Goal: Task Accomplishment & Management: Manage account settings

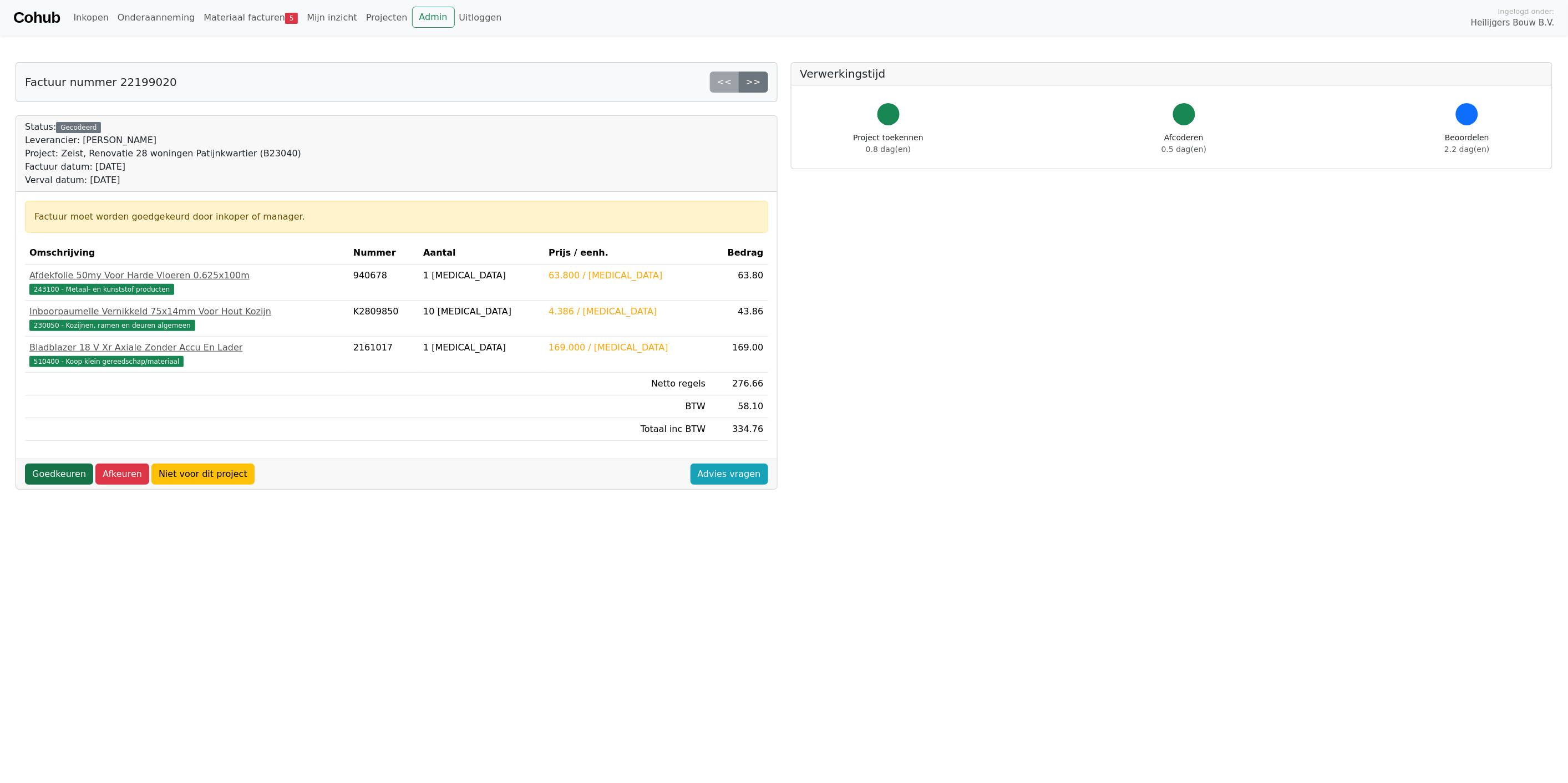
drag, startPoint x: 62, startPoint y: 470, endPoint x: 76, endPoint y: 477, distance: 15.7
click at [62, 470] on link "Goedkeuren" at bounding box center [59, 474] width 68 height 21
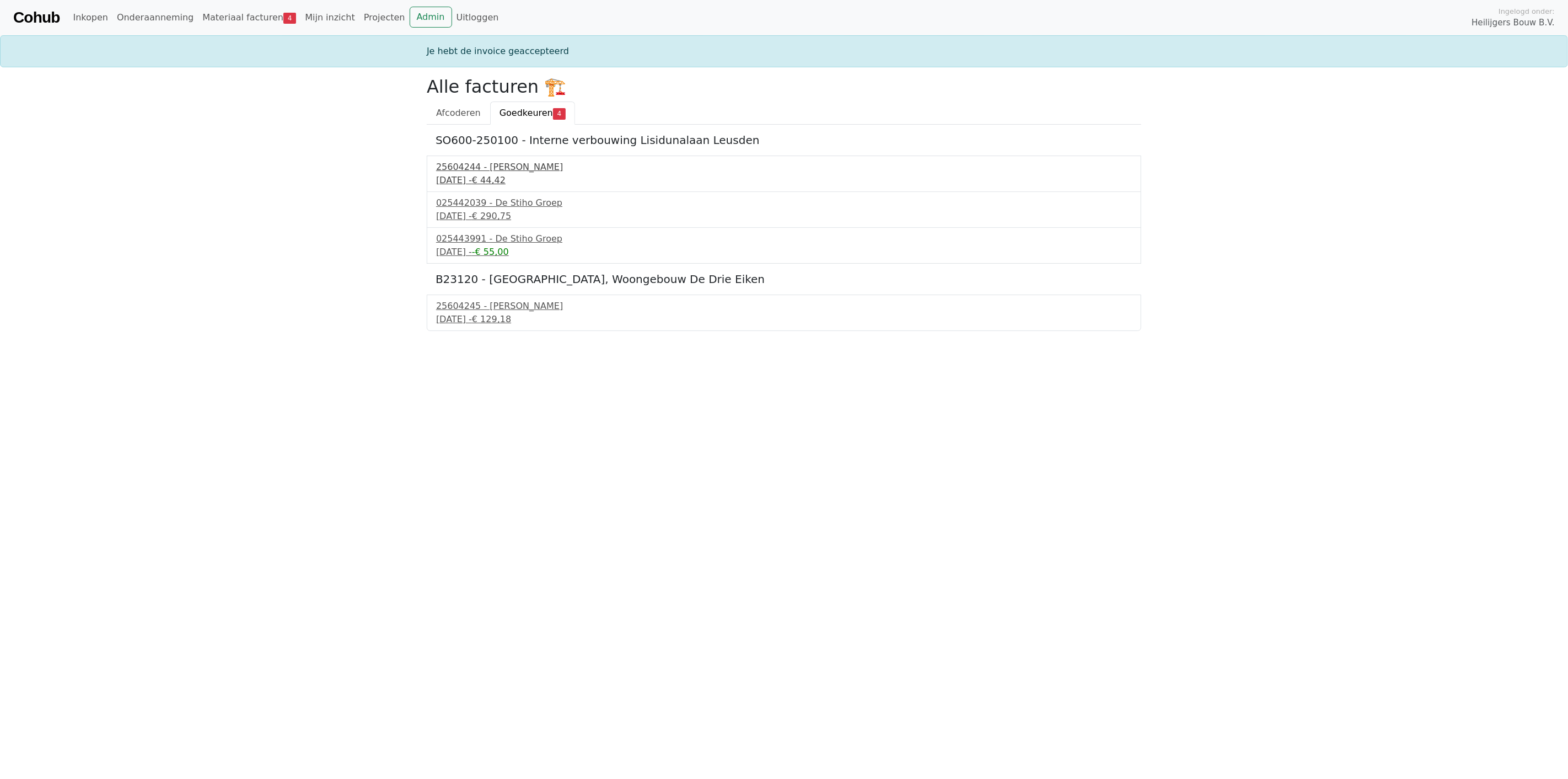
click at [494, 175] on div "9 september 2025 - € 44,42" at bounding box center [783, 180] width 696 height 13
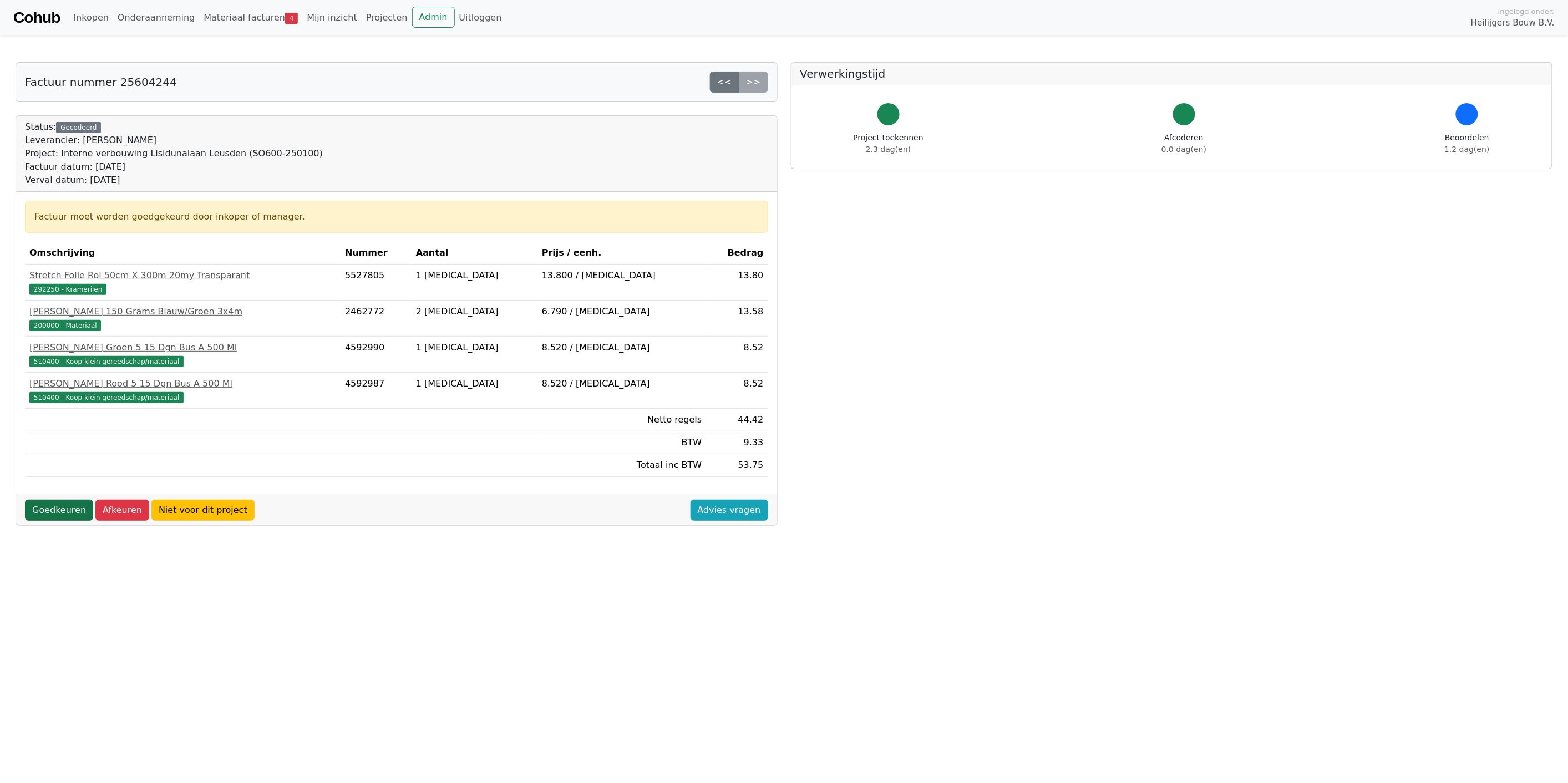
drag, startPoint x: 38, startPoint y: 511, endPoint x: 45, endPoint y: 511, distance: 7.0
click at [39, 511] on link "Goedkeuren" at bounding box center [59, 510] width 68 height 21
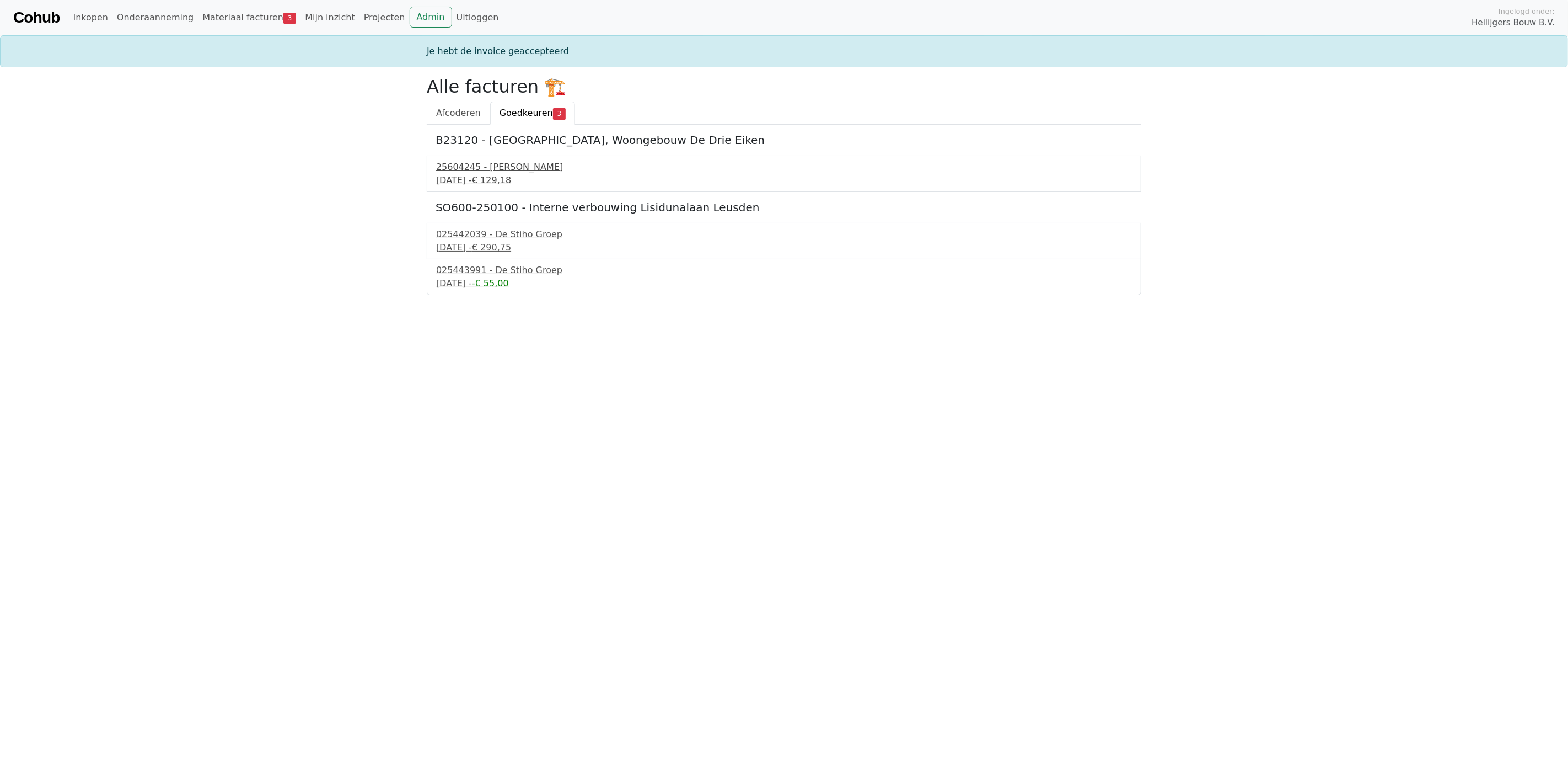
click at [493, 173] on div "25604245 - Van Buuren" at bounding box center [783, 167] width 696 height 13
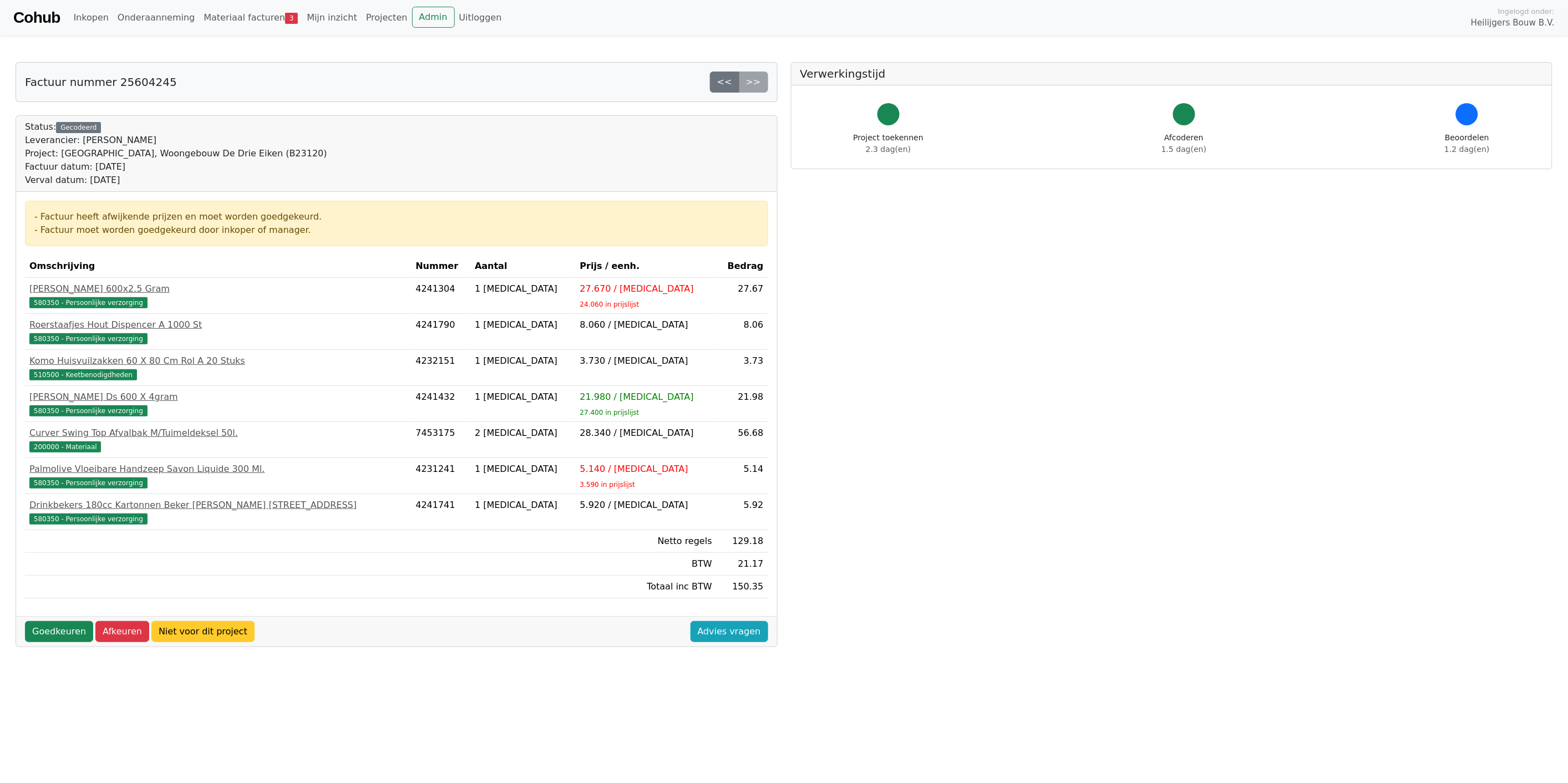
click at [185, 637] on link "Niet voor dit project" at bounding box center [203, 631] width 103 height 21
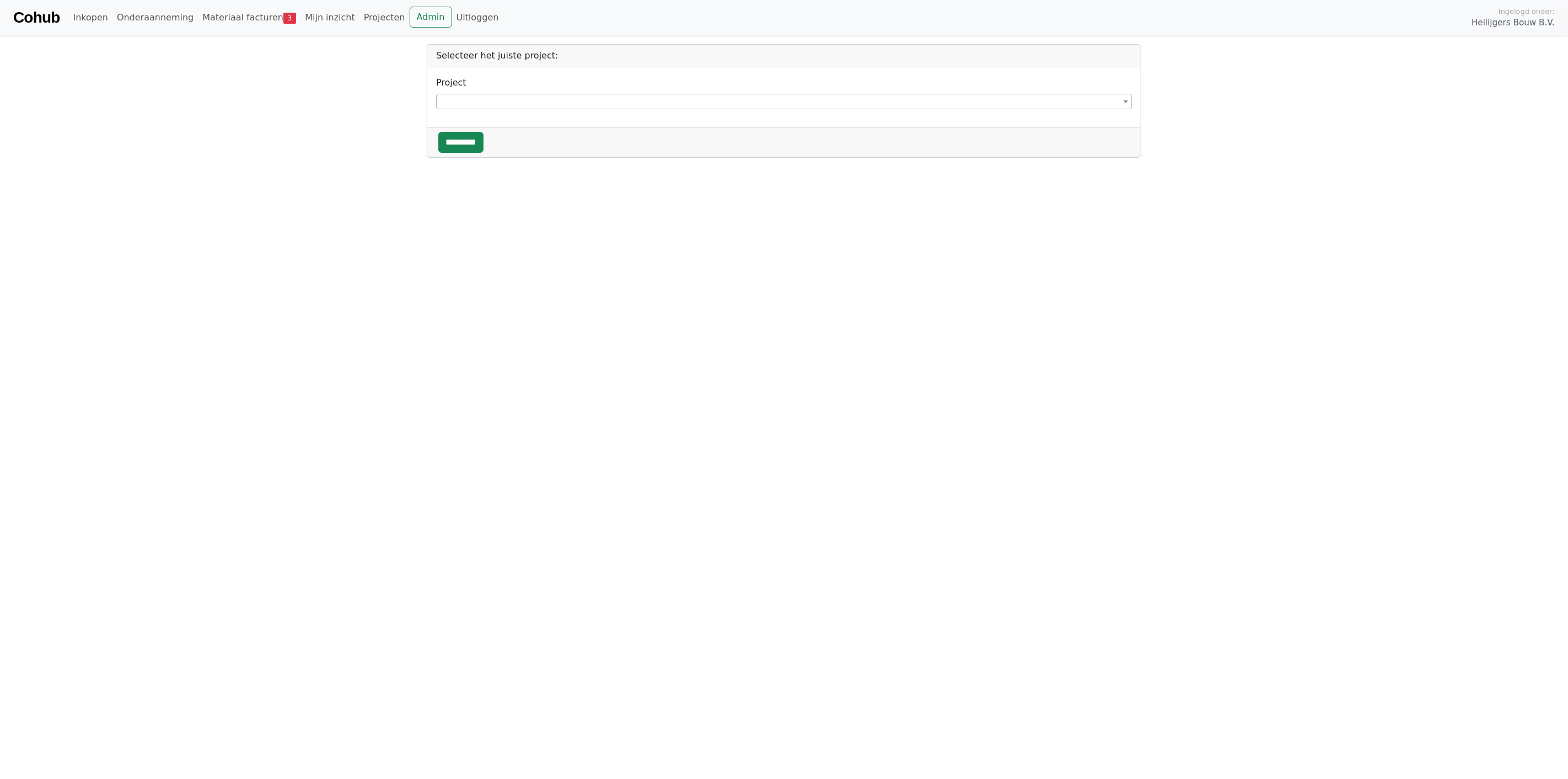
click at [685, 104] on span at bounding box center [783, 101] width 696 height 15
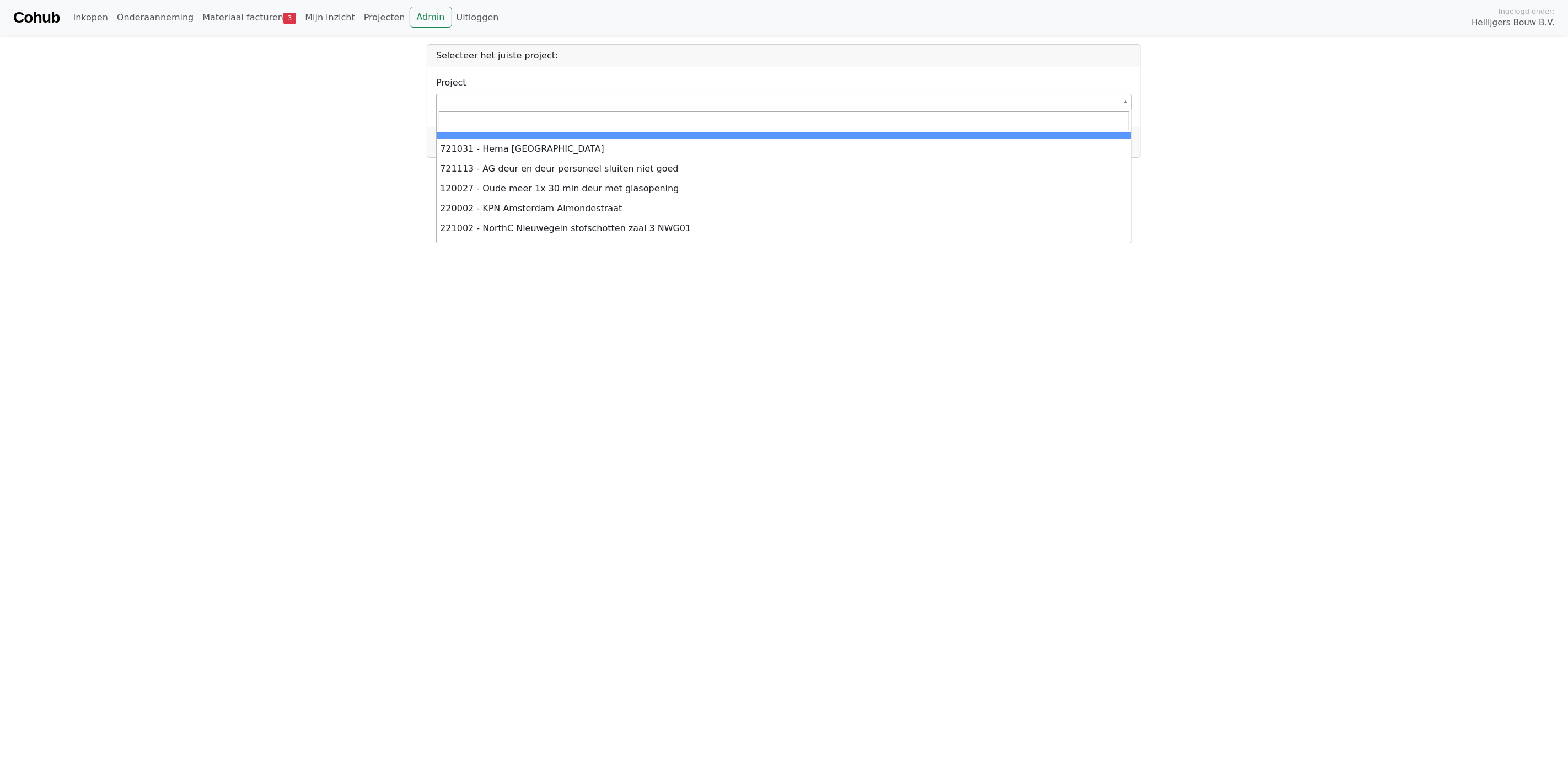
click at [525, 119] on input "search" at bounding box center [784, 121] width 690 height 19
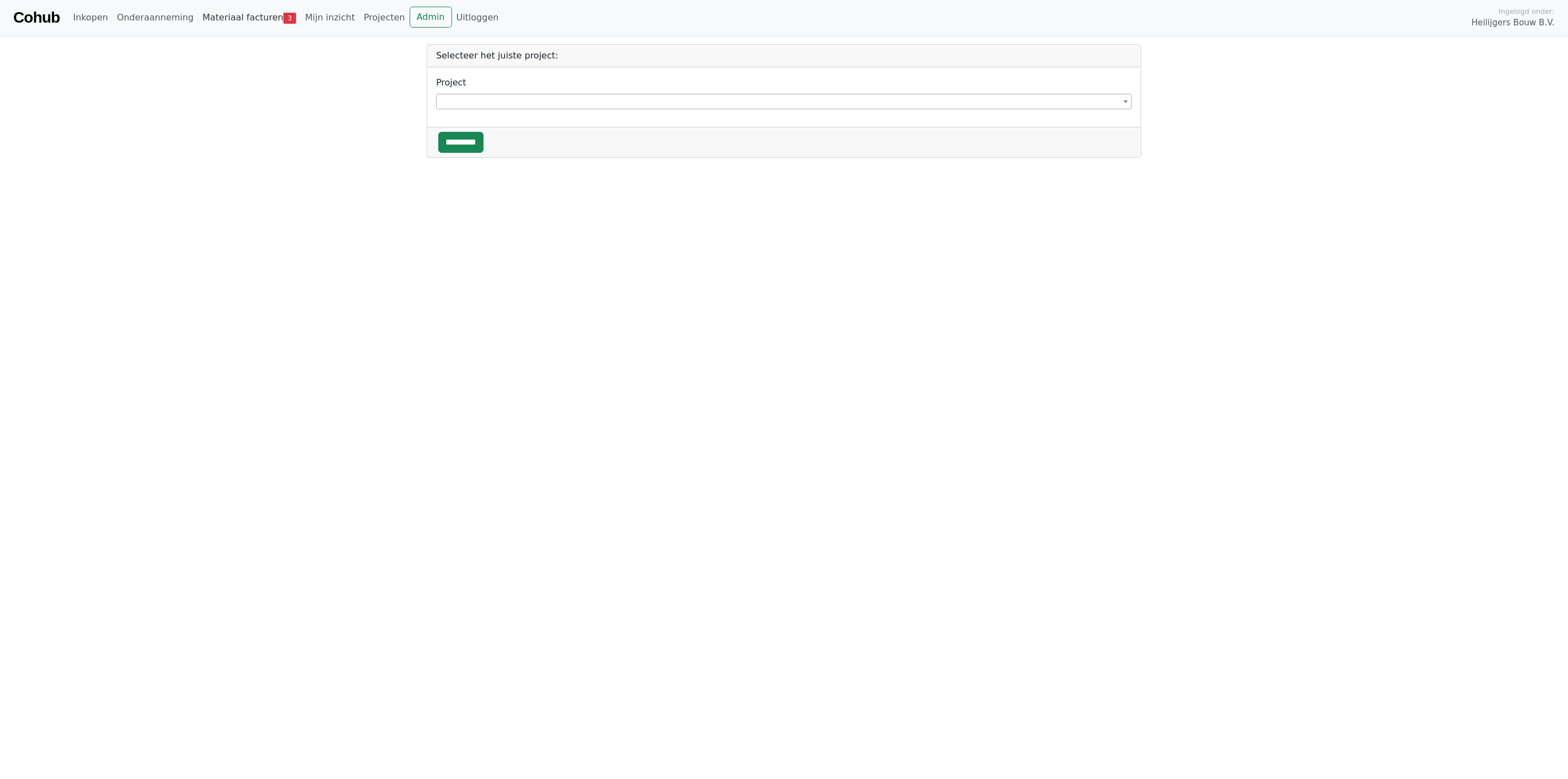
click at [228, 19] on link "Materiaal facturen 3" at bounding box center [249, 18] width 102 height 22
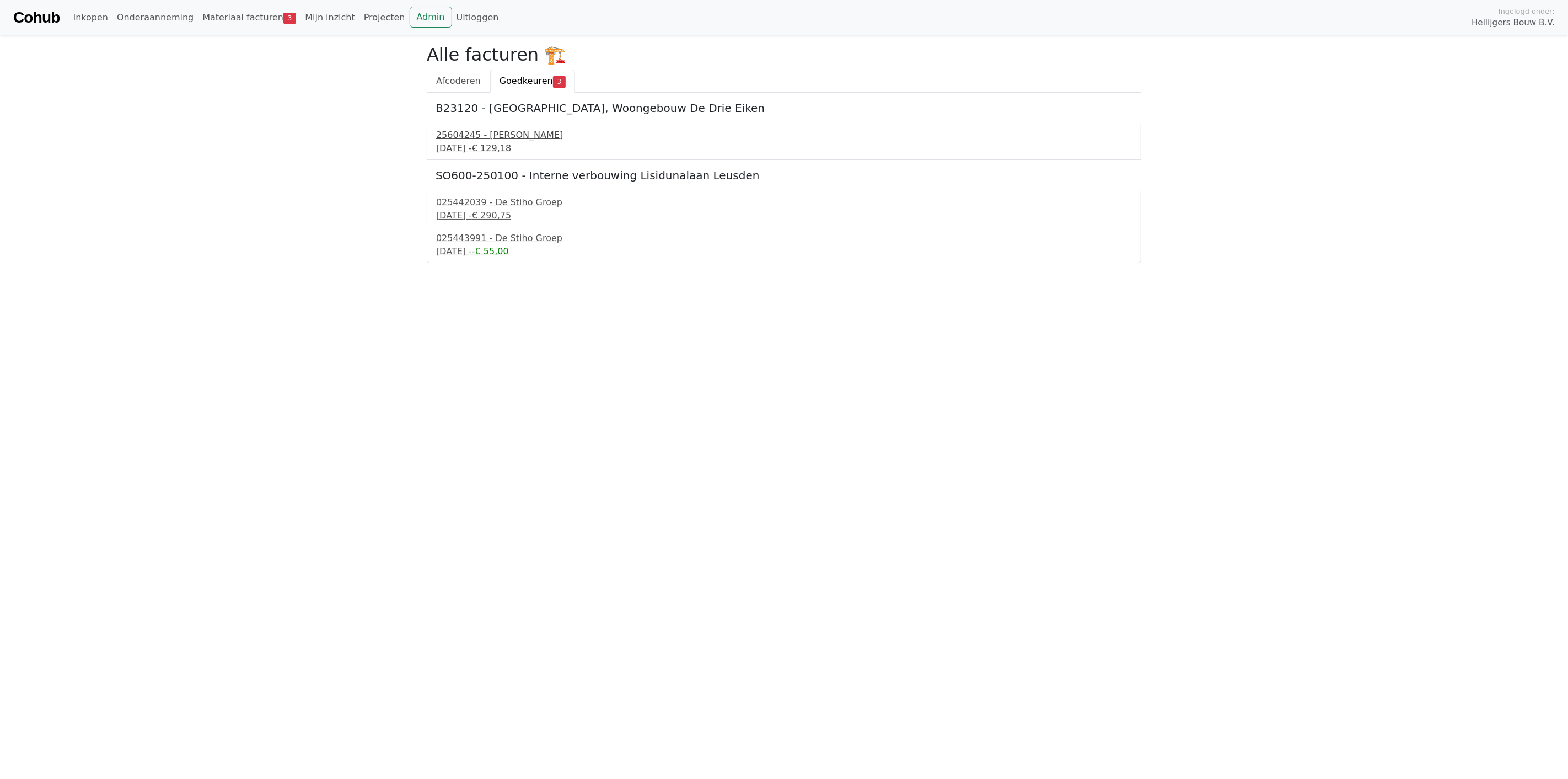
click at [482, 146] on div "[DATE] - € 129,18" at bounding box center [783, 149] width 696 height 13
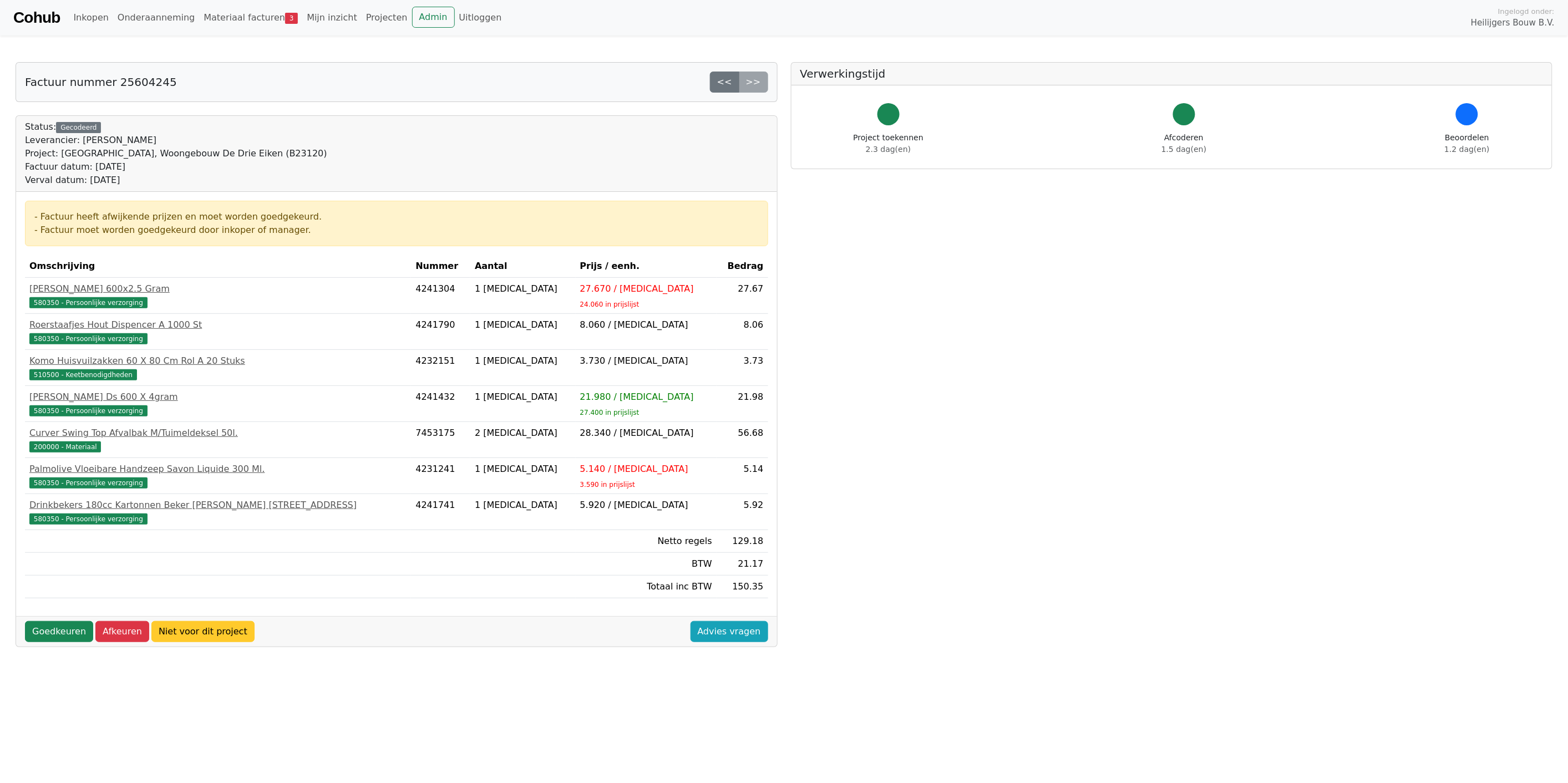
click at [183, 635] on link "Niet voor dit project" at bounding box center [203, 631] width 103 height 21
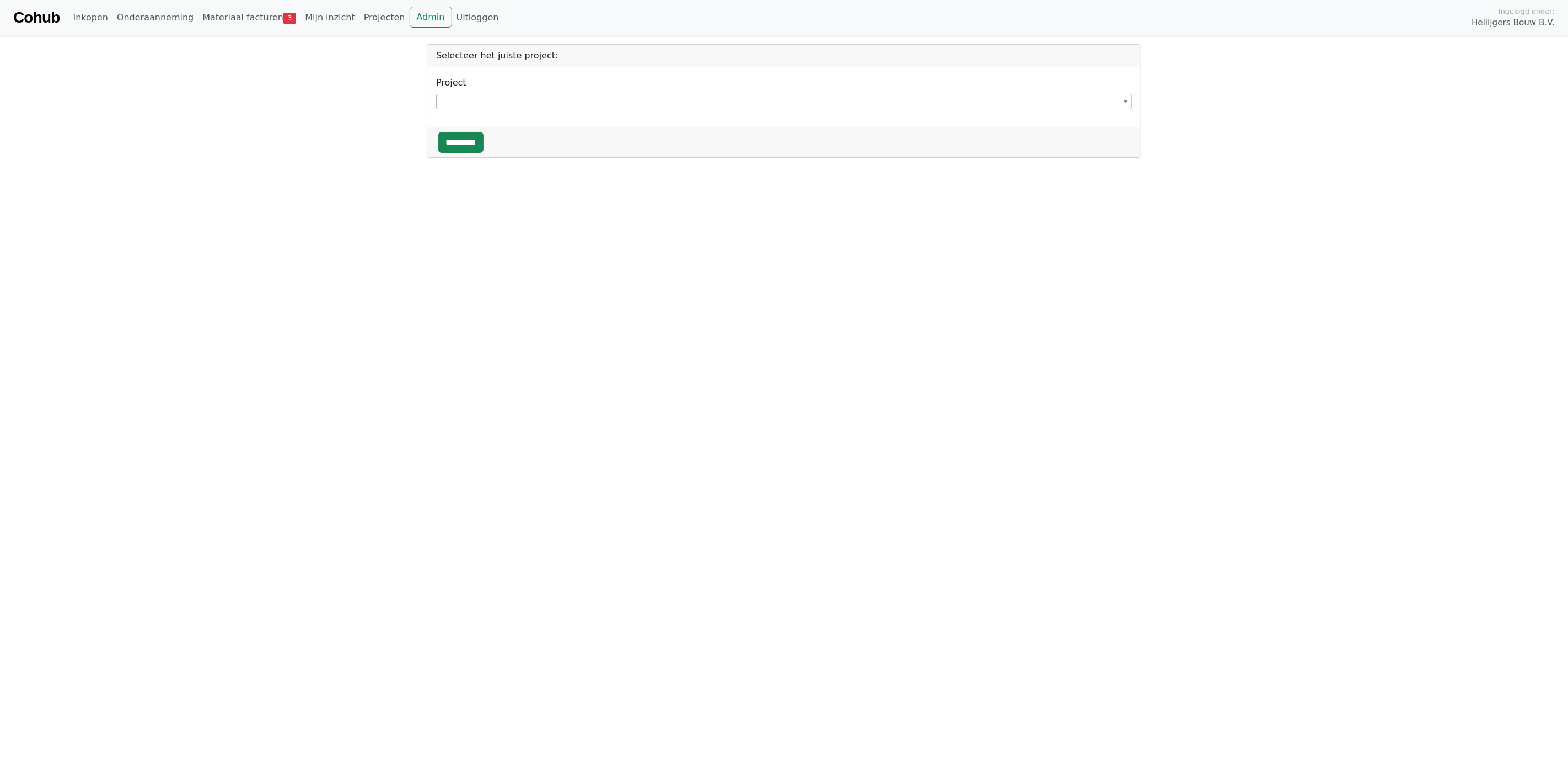
click at [813, 101] on span at bounding box center [783, 101] width 696 height 15
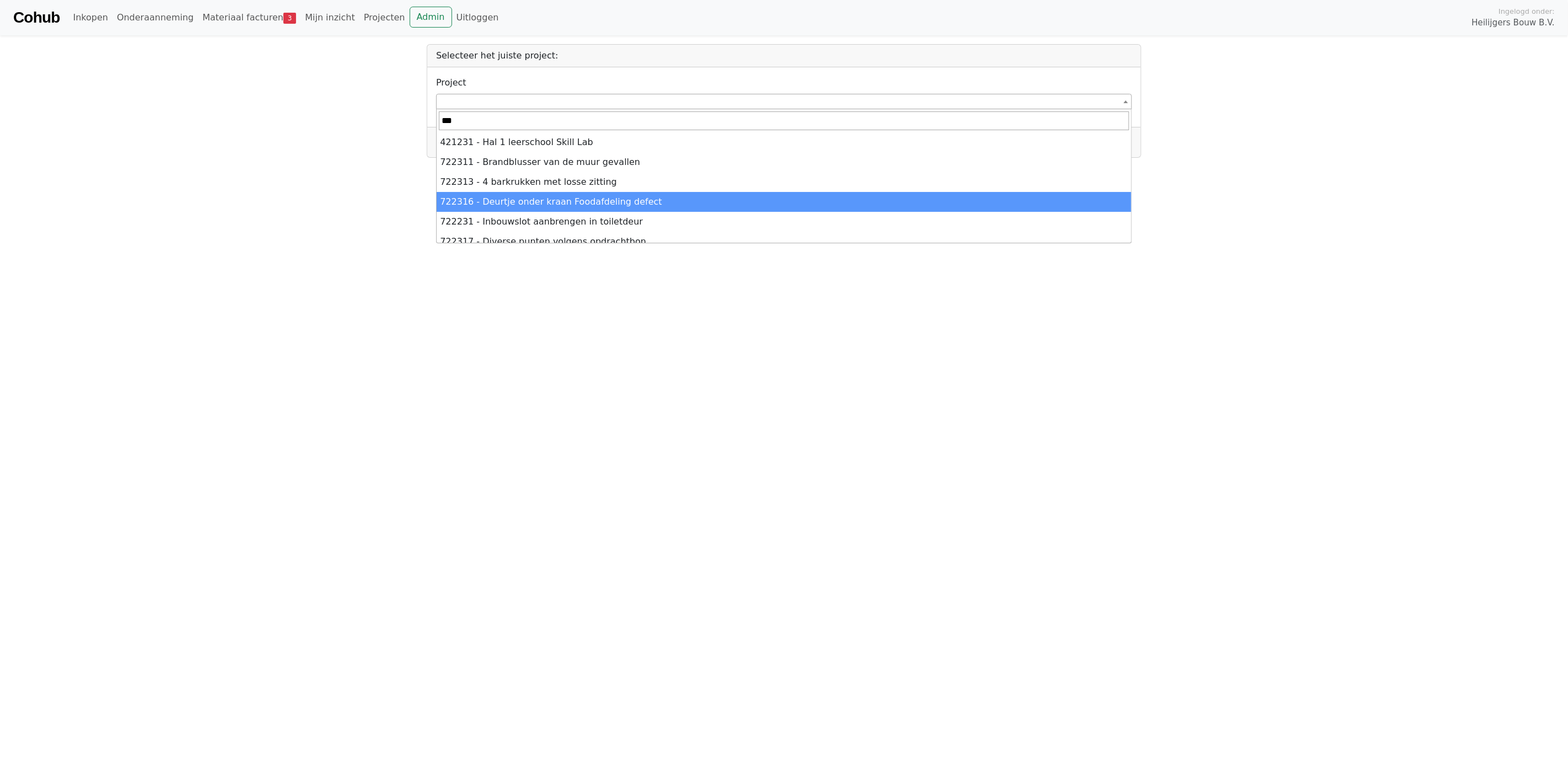
type input "****"
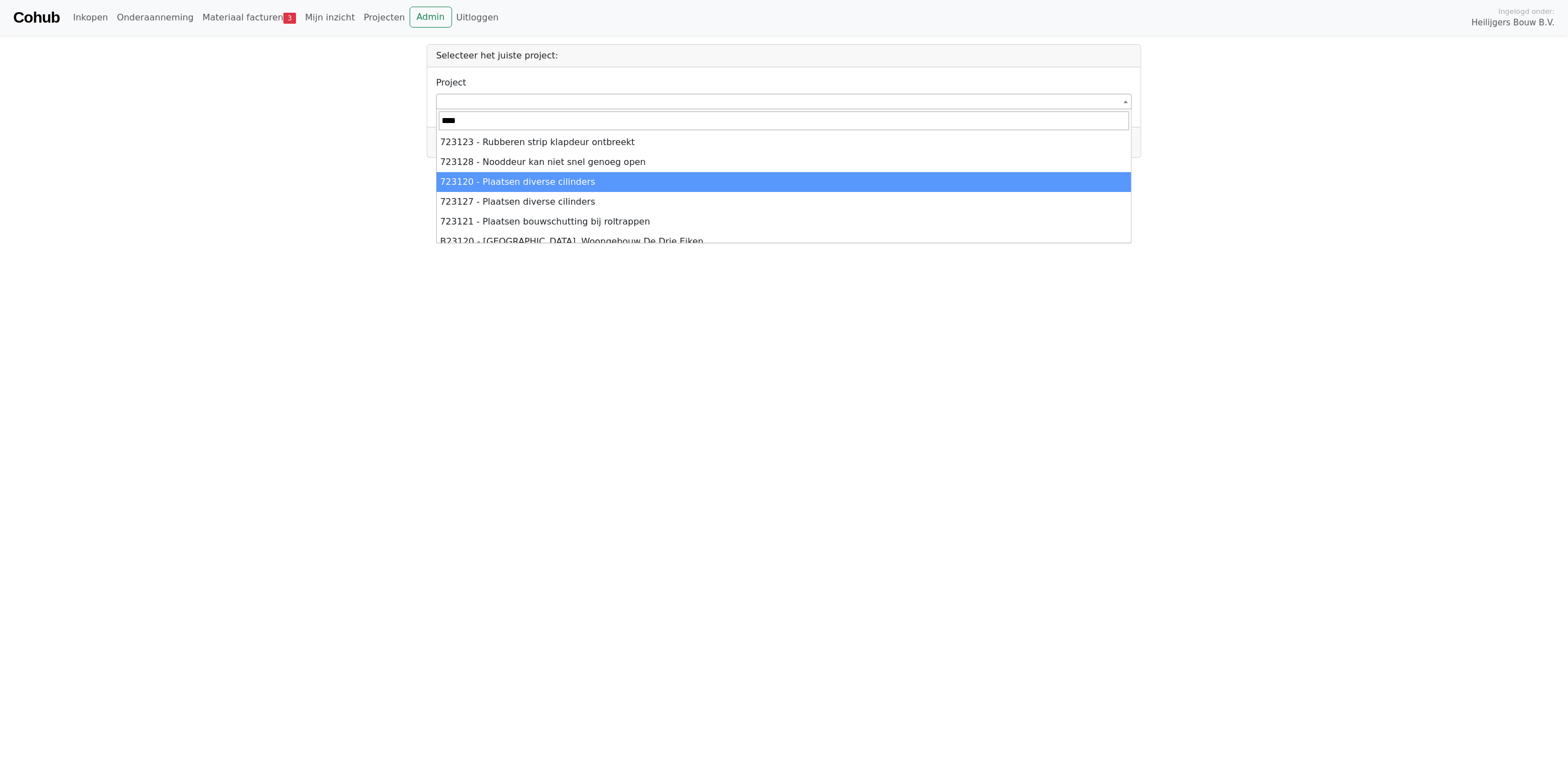
scroll to position [9, 0]
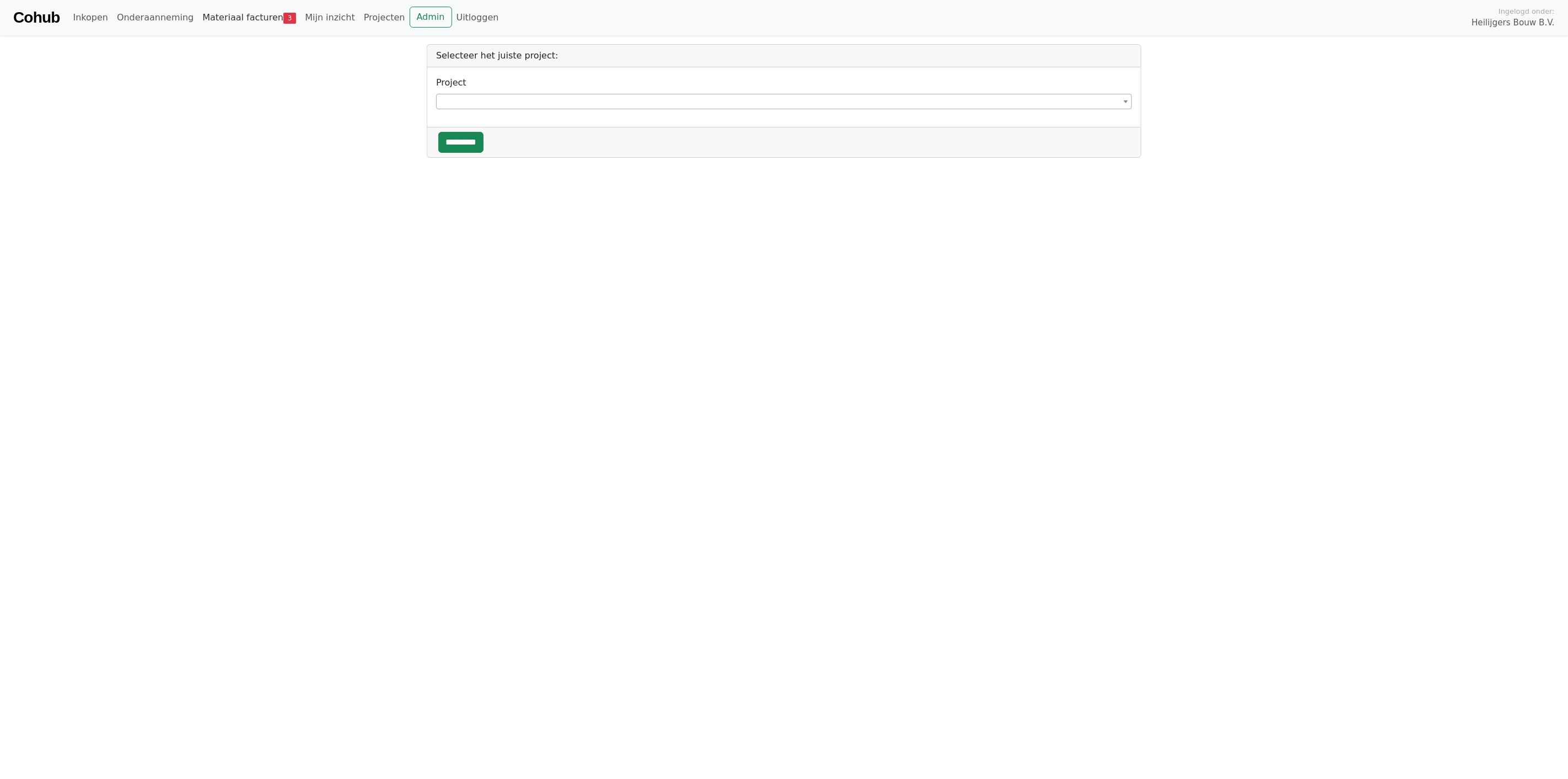
click at [233, 19] on link "Materiaal facturen 3" at bounding box center [249, 18] width 102 height 22
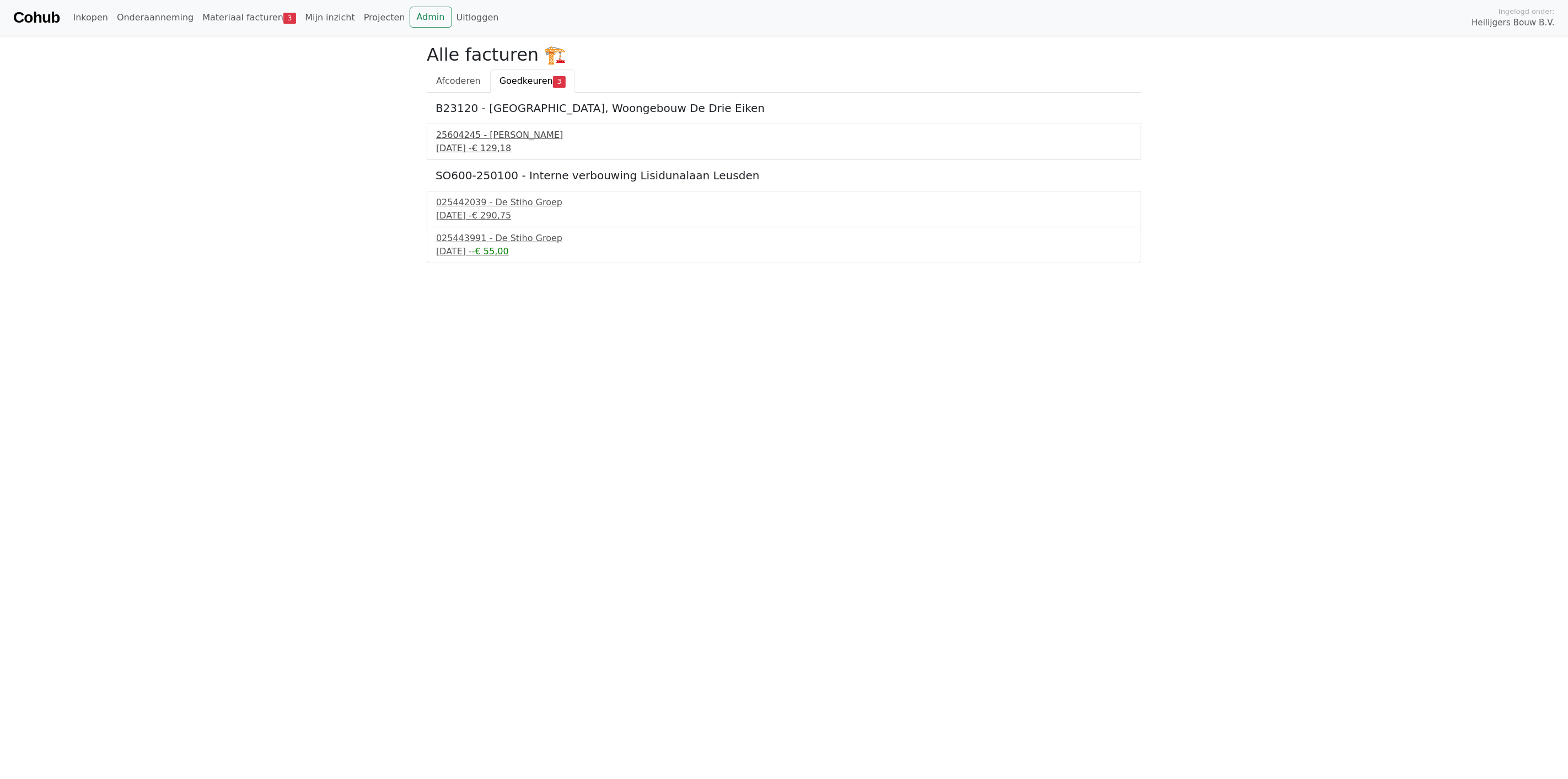
click at [483, 142] on div "9 september 2025 - € 129,18" at bounding box center [783, 149] width 696 height 13
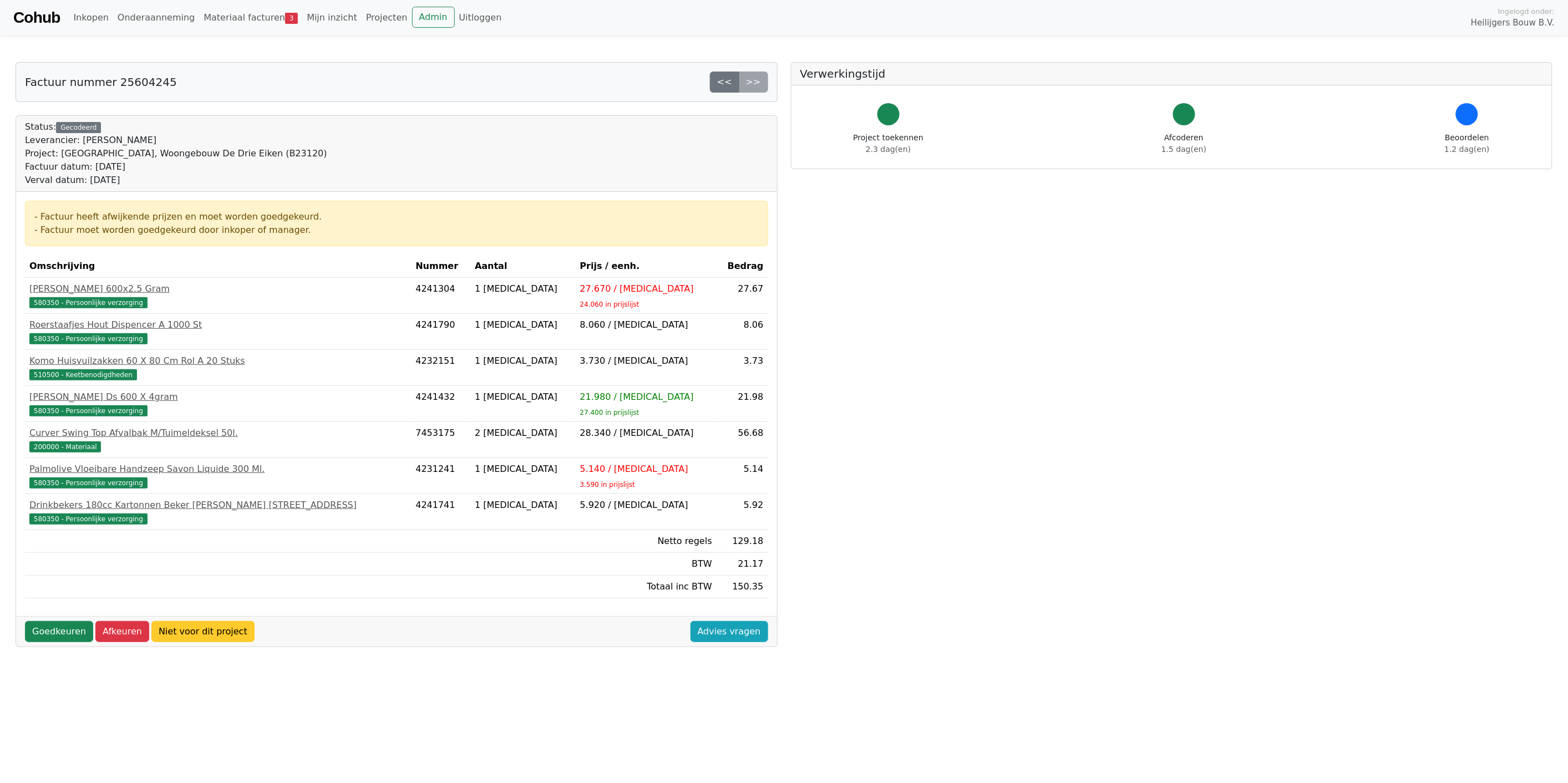
click at [179, 632] on link "Niet voor dit project" at bounding box center [203, 631] width 103 height 21
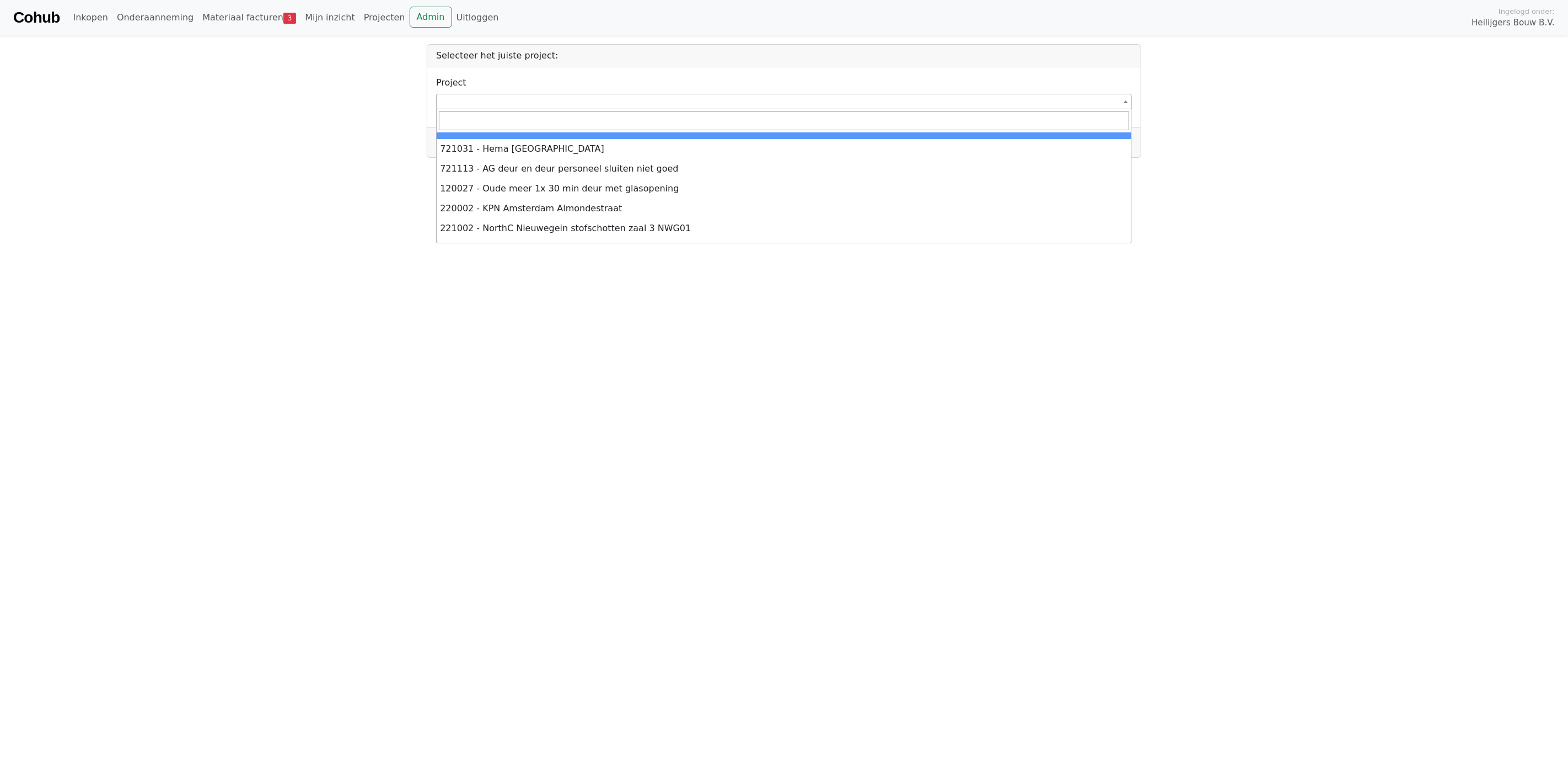
click at [477, 96] on span at bounding box center [783, 101] width 696 height 15
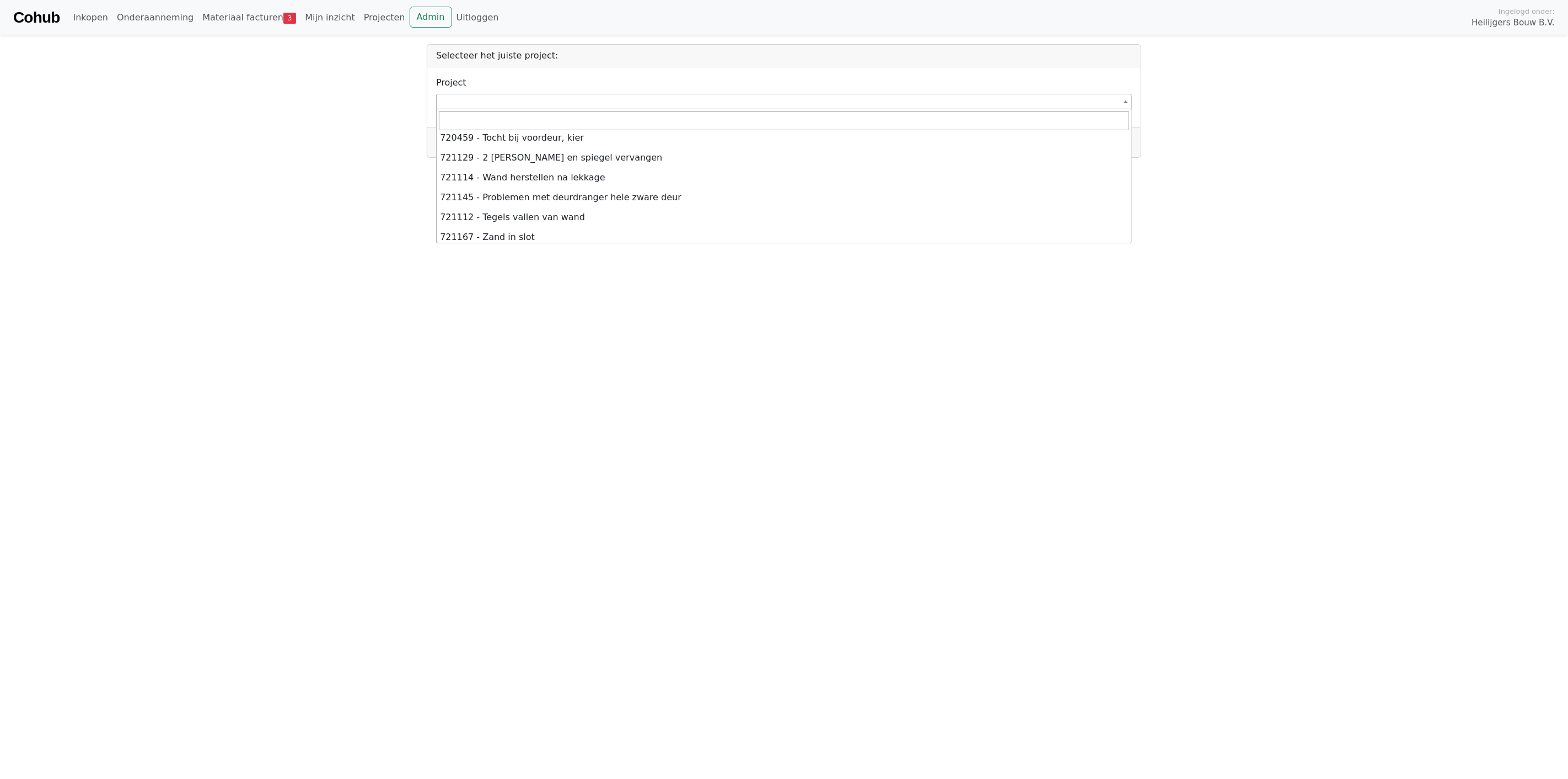
scroll to position [429, 0]
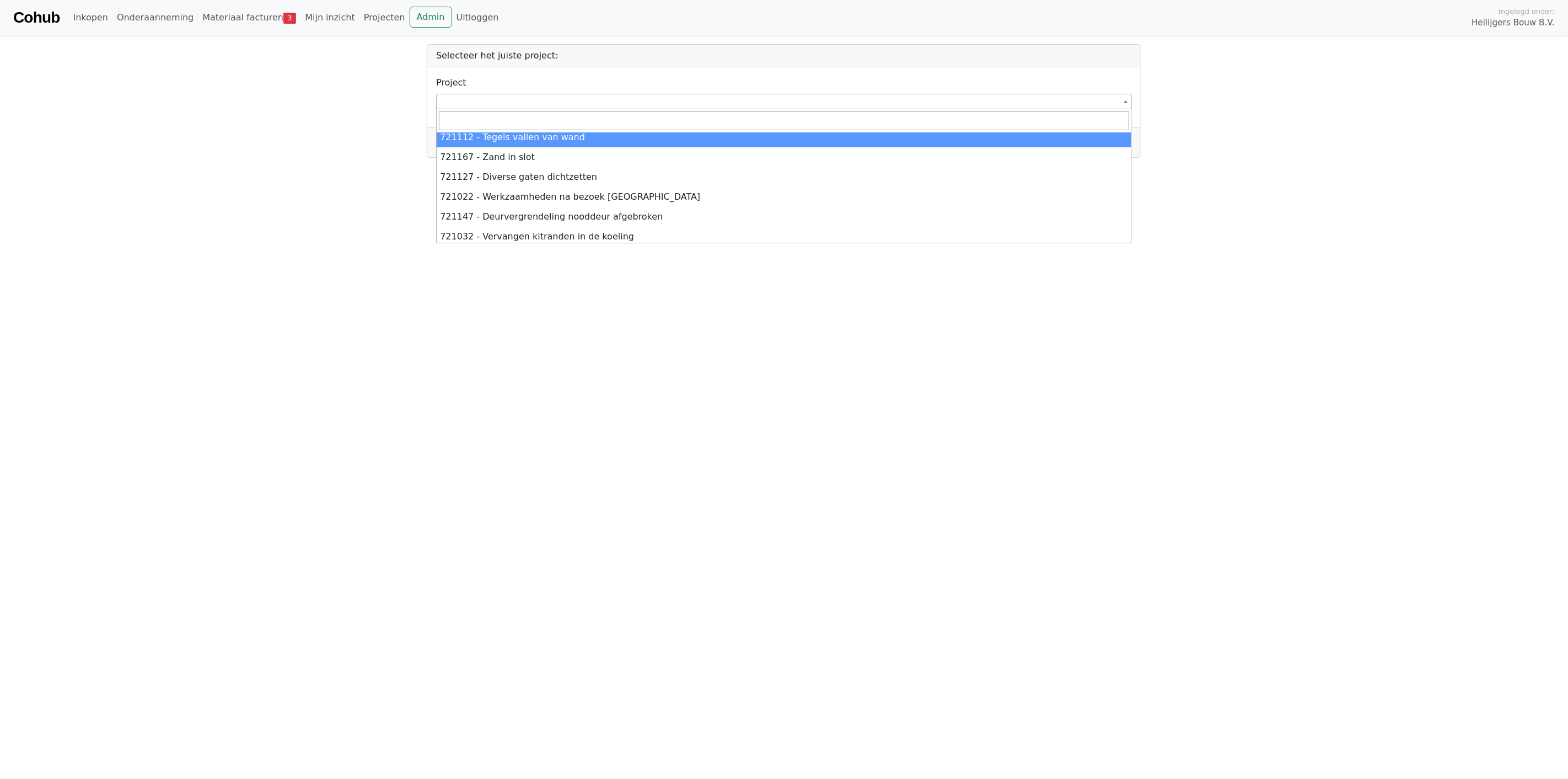
click at [477, 117] on input "search" at bounding box center [784, 121] width 690 height 19
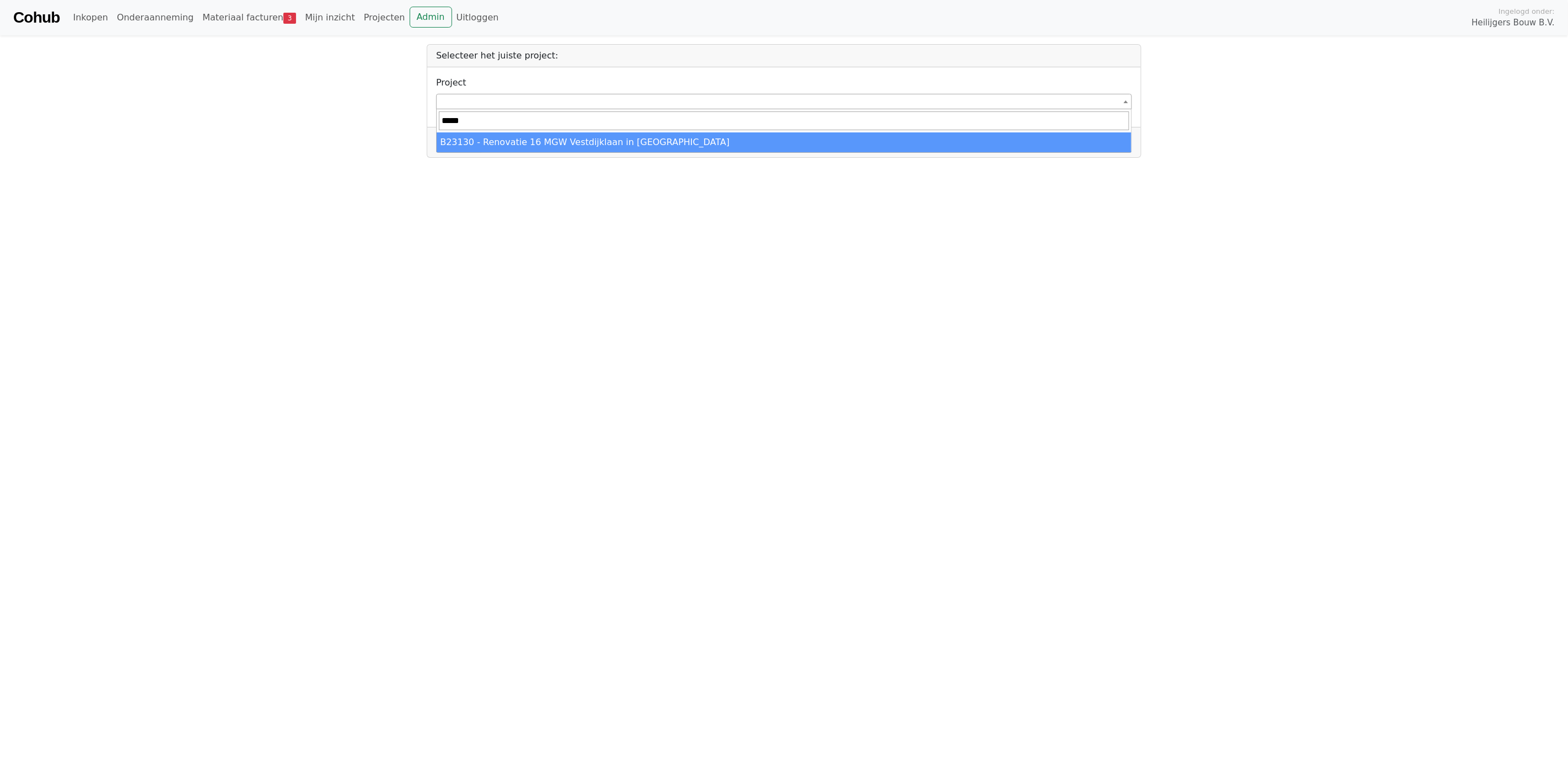
type input "*****"
select select "*****"
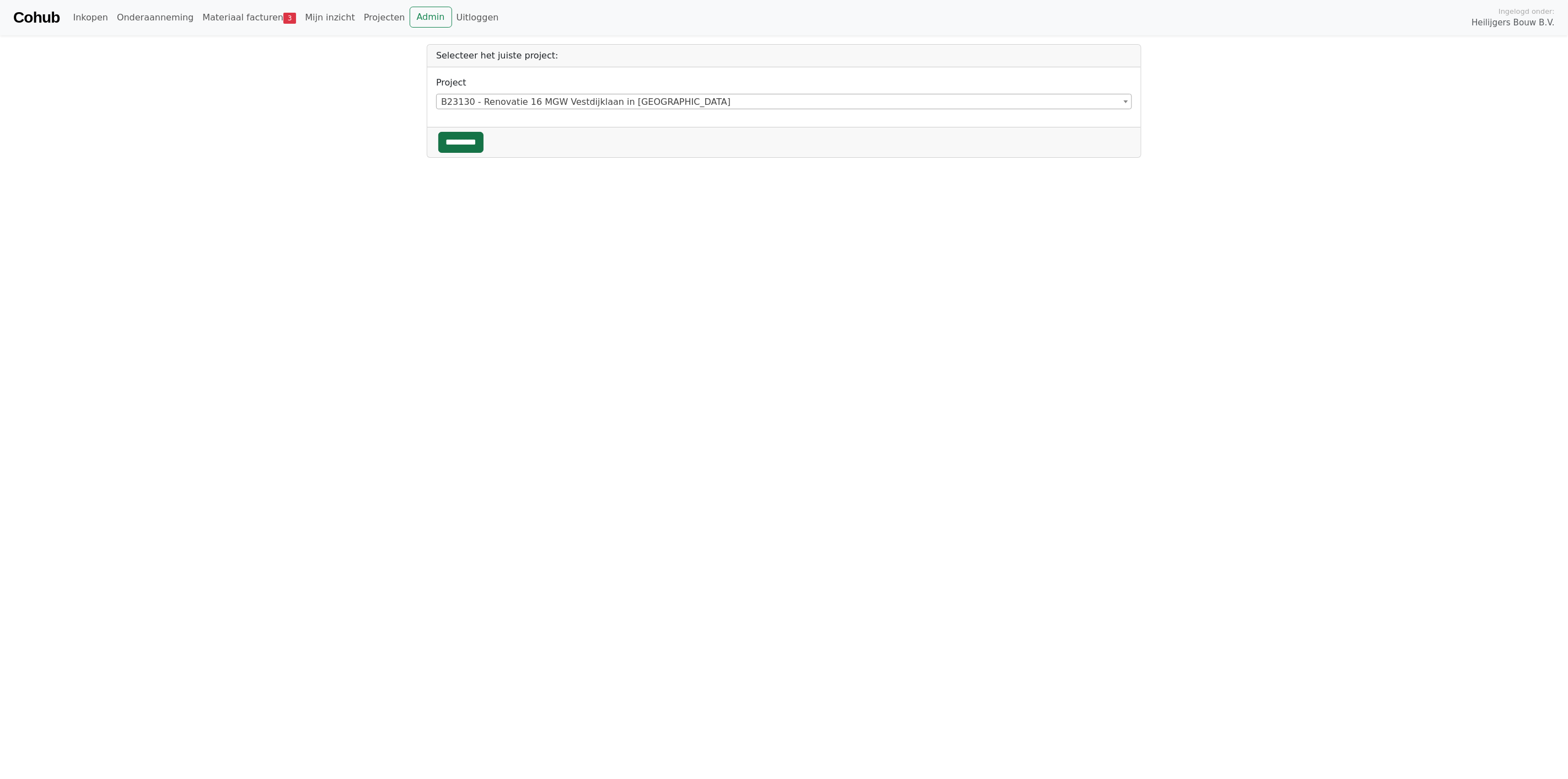
click at [461, 143] on input "*********" at bounding box center [461, 142] width 45 height 21
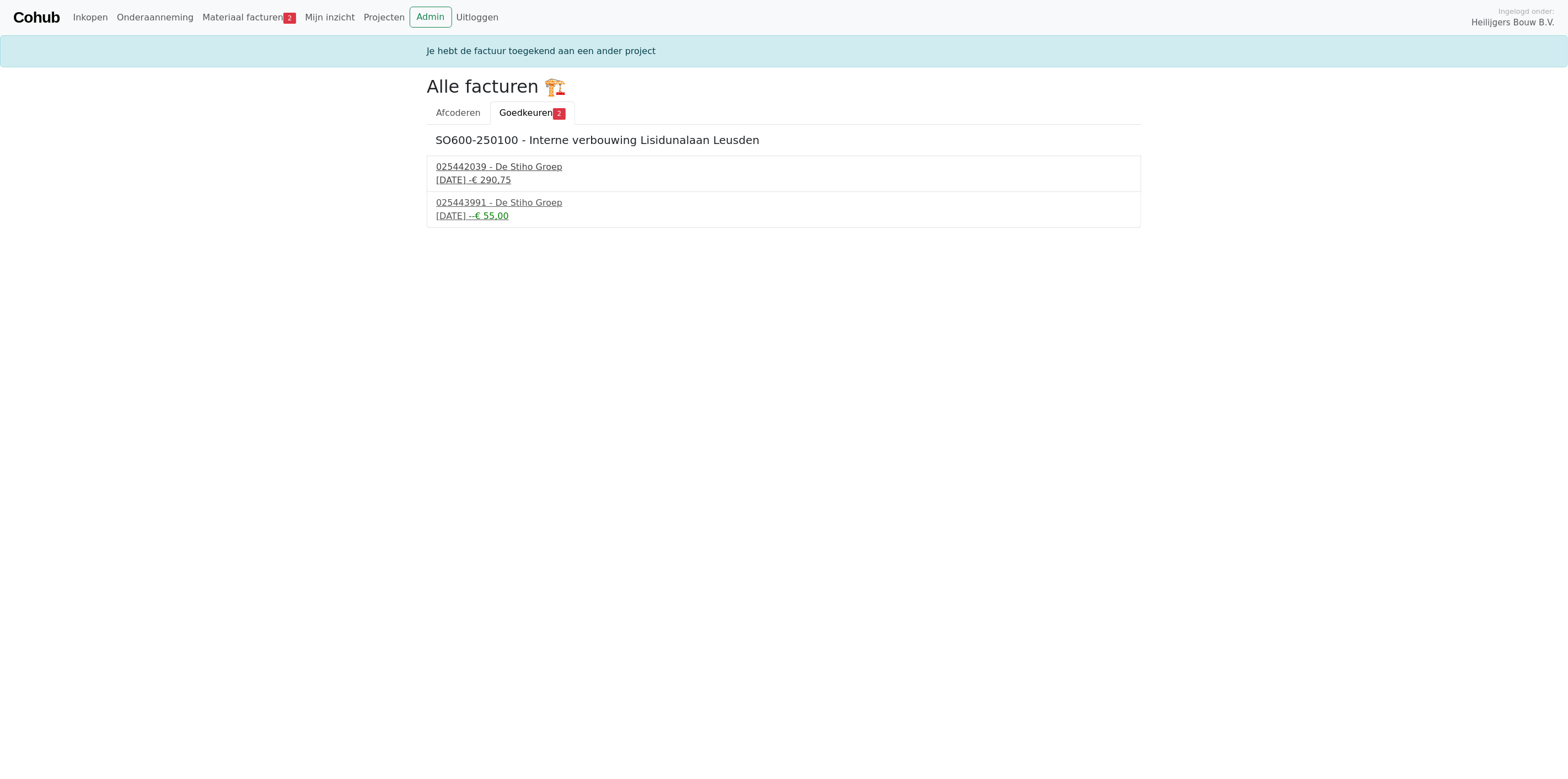
click at [494, 167] on div "025442039 - De Stiho Groep" at bounding box center [783, 167] width 696 height 13
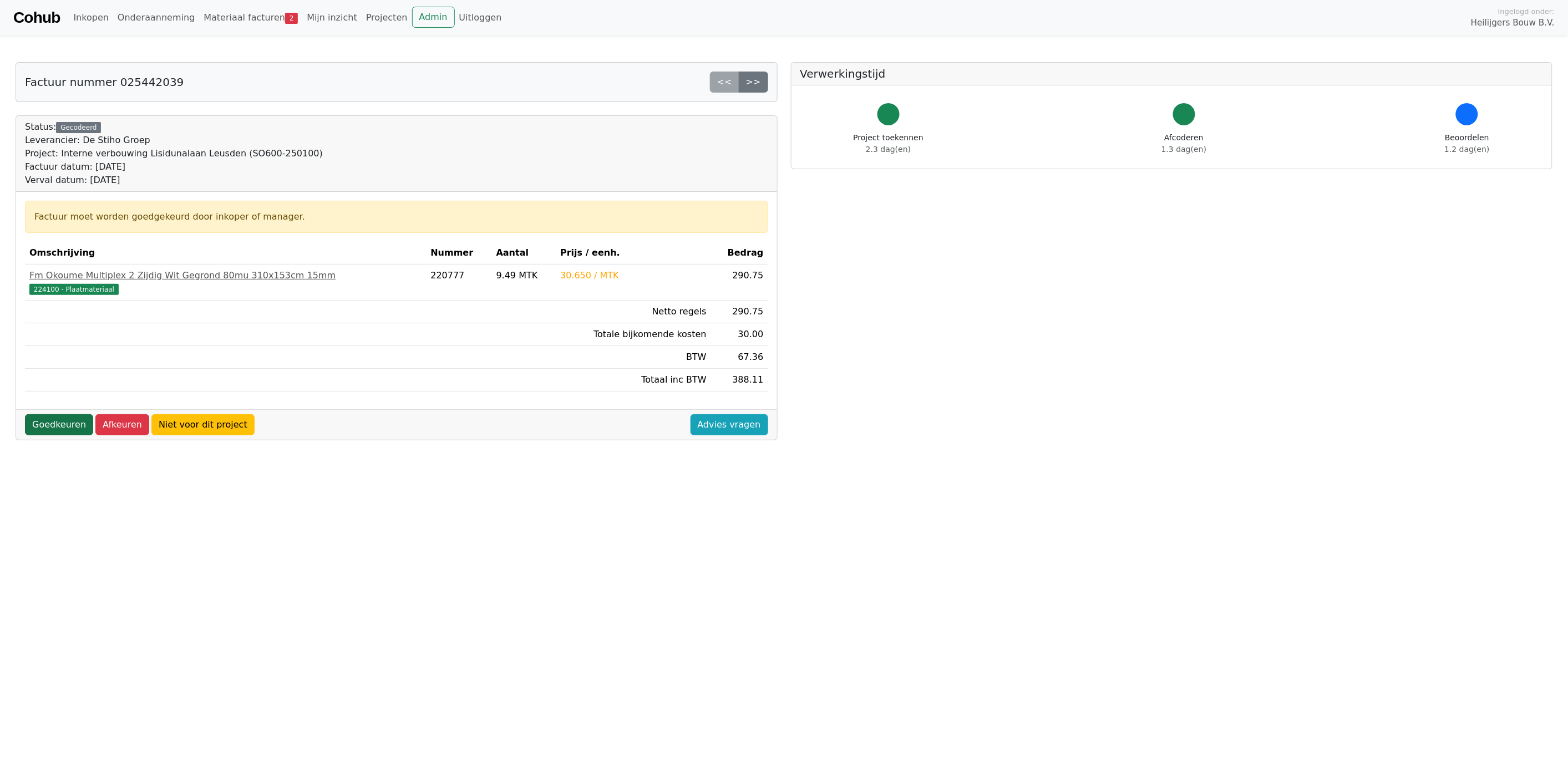
click at [53, 423] on link "Goedkeuren" at bounding box center [59, 425] width 68 height 21
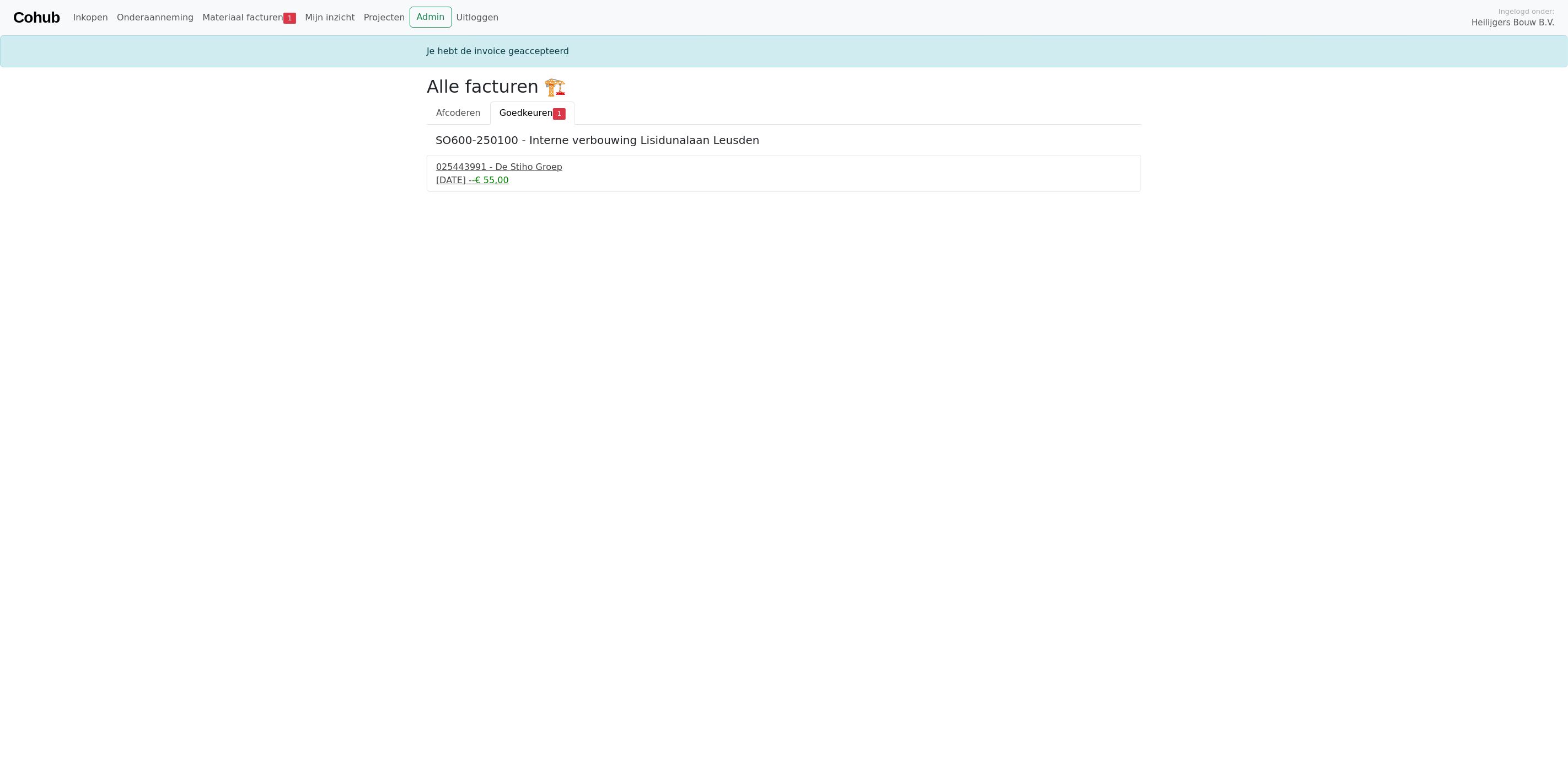
click at [499, 178] on div "[DATE] - -€ 55,00" at bounding box center [783, 180] width 696 height 13
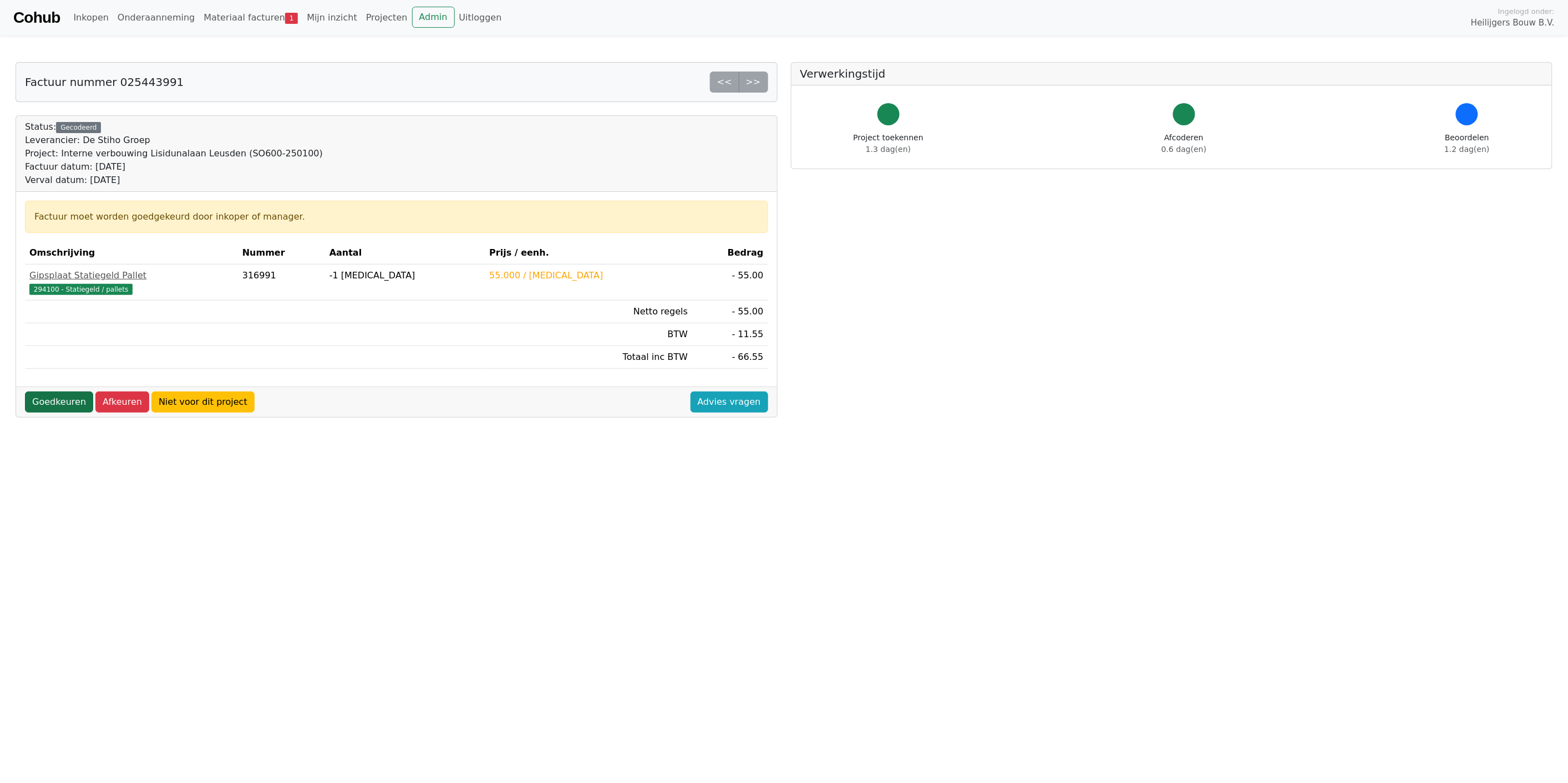
click at [54, 403] on link "Goedkeuren" at bounding box center [59, 402] width 68 height 21
